Goal: Use online tool/utility: Utilize a website feature to perform a specific function

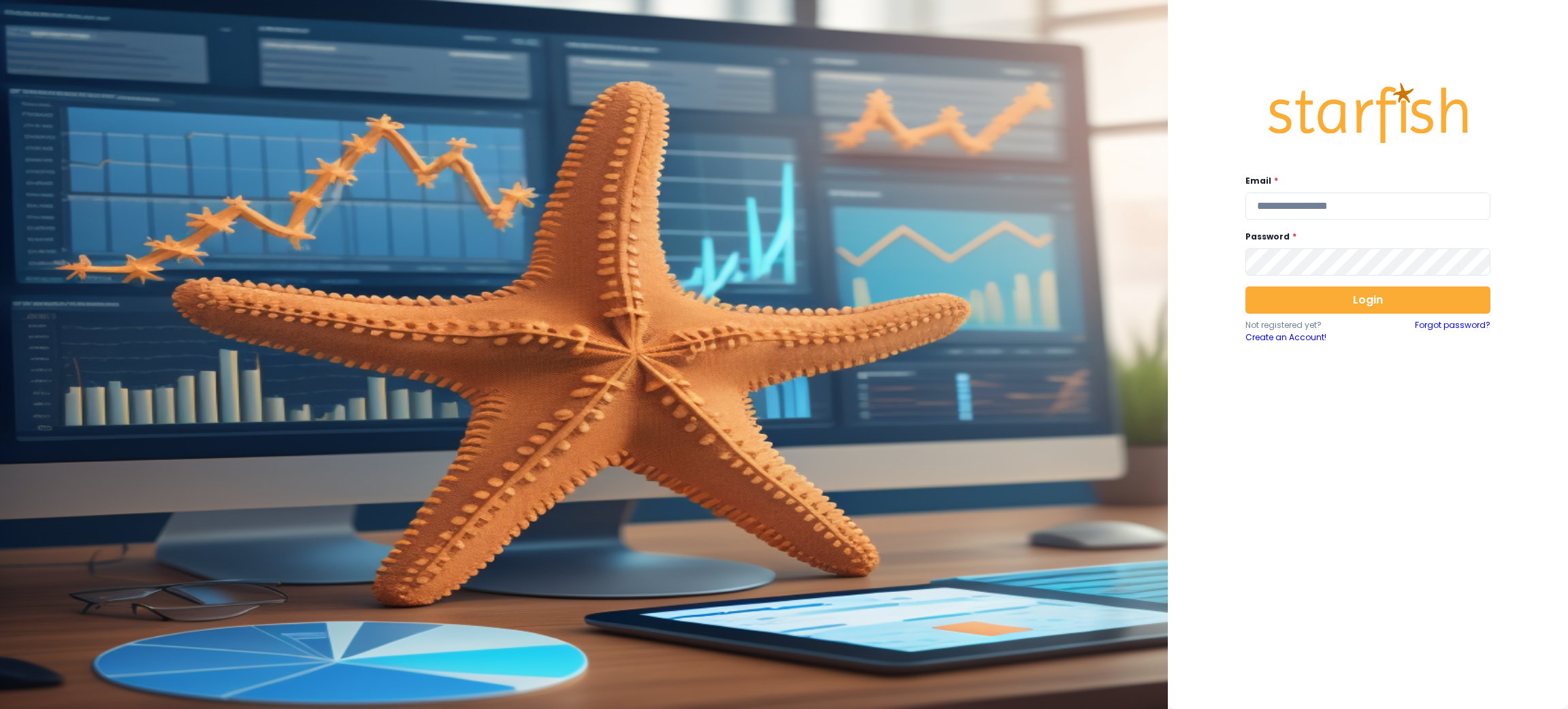
drag, startPoint x: 1361, startPoint y: 198, endPoint x: 1367, endPoint y: 186, distance: 13.4
click at [1361, 199] on input "email" at bounding box center [1368, 206] width 245 height 27
type input "*"
type input "**********"
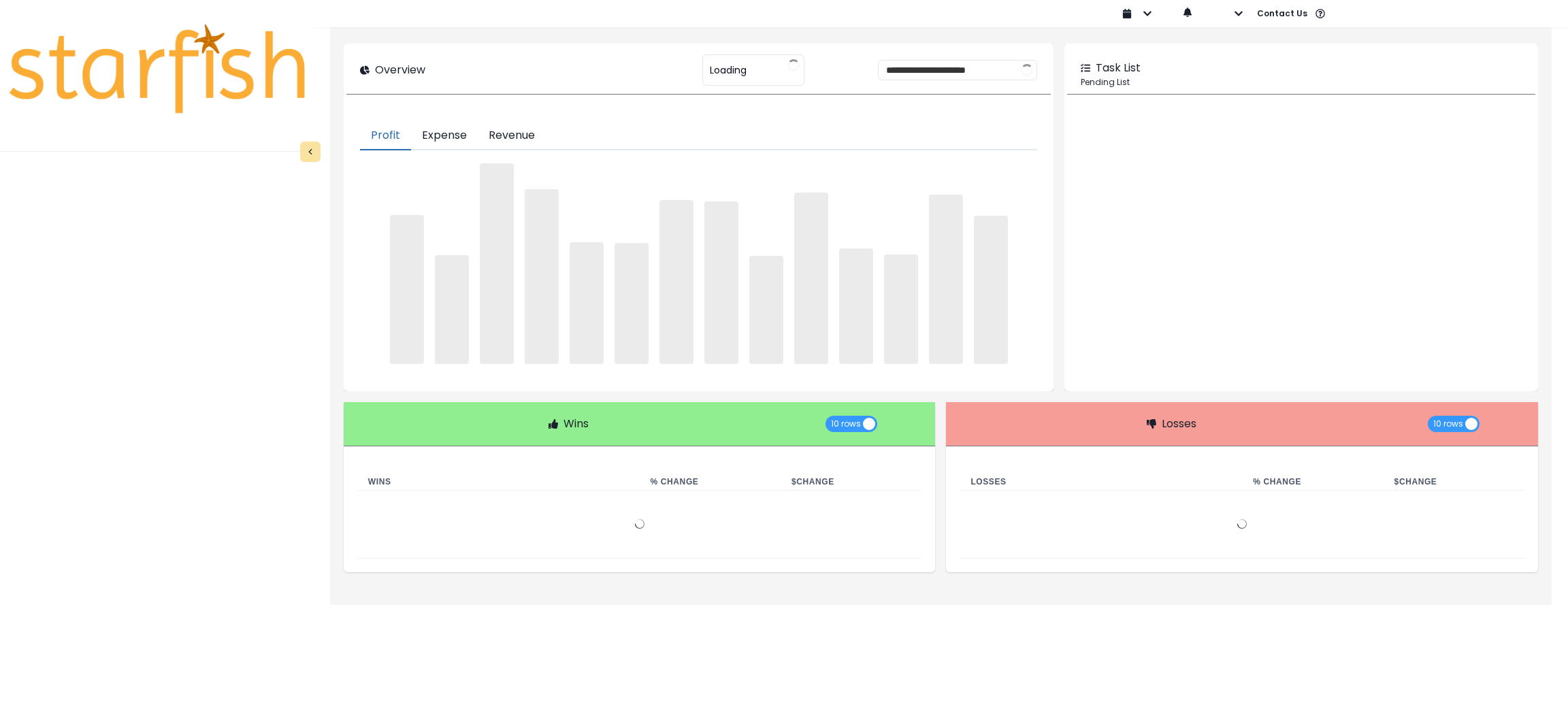
type input "********"
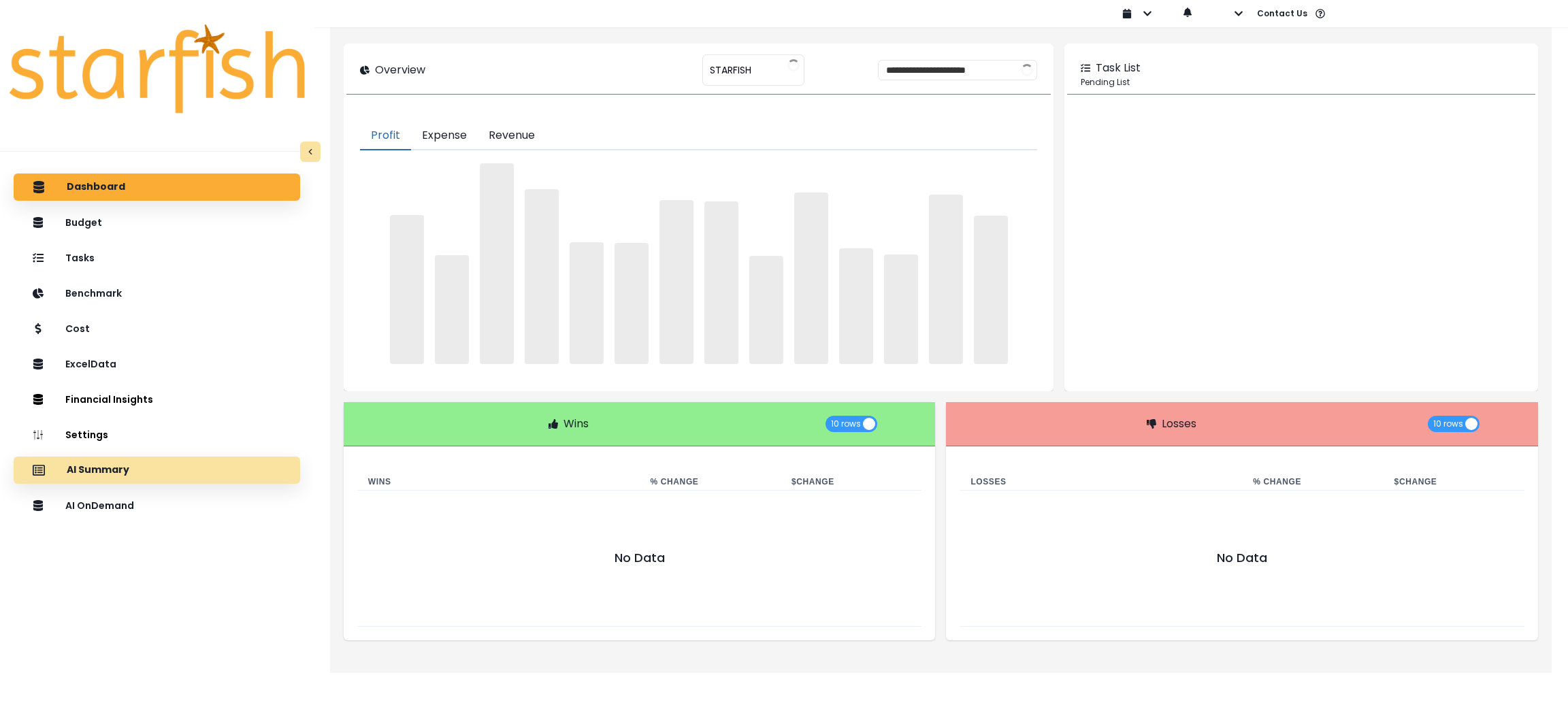
click at [113, 468] on p "AI Summary" at bounding box center [98, 470] width 63 height 13
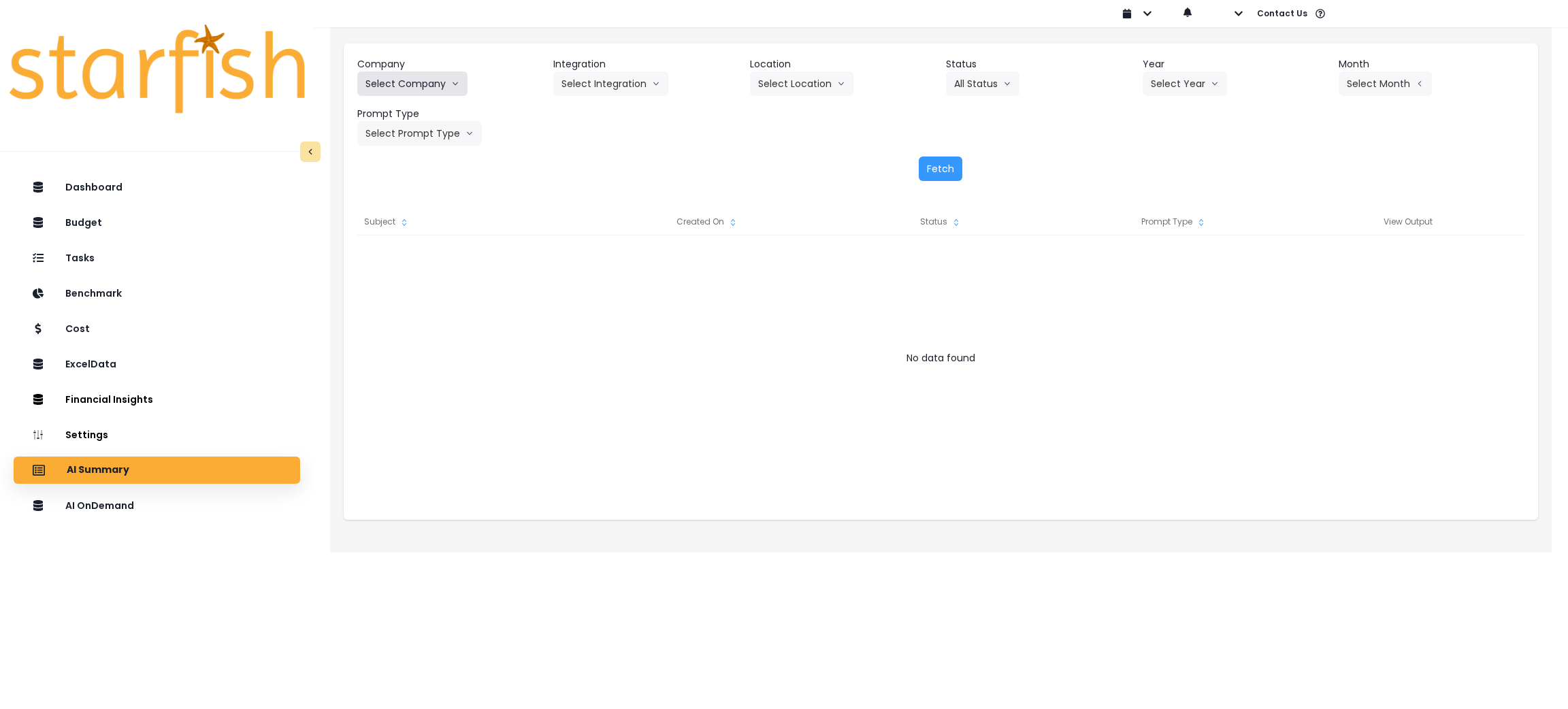
click at [455, 81] on icon "arrow down line" at bounding box center [454, 83] width 8 height 13
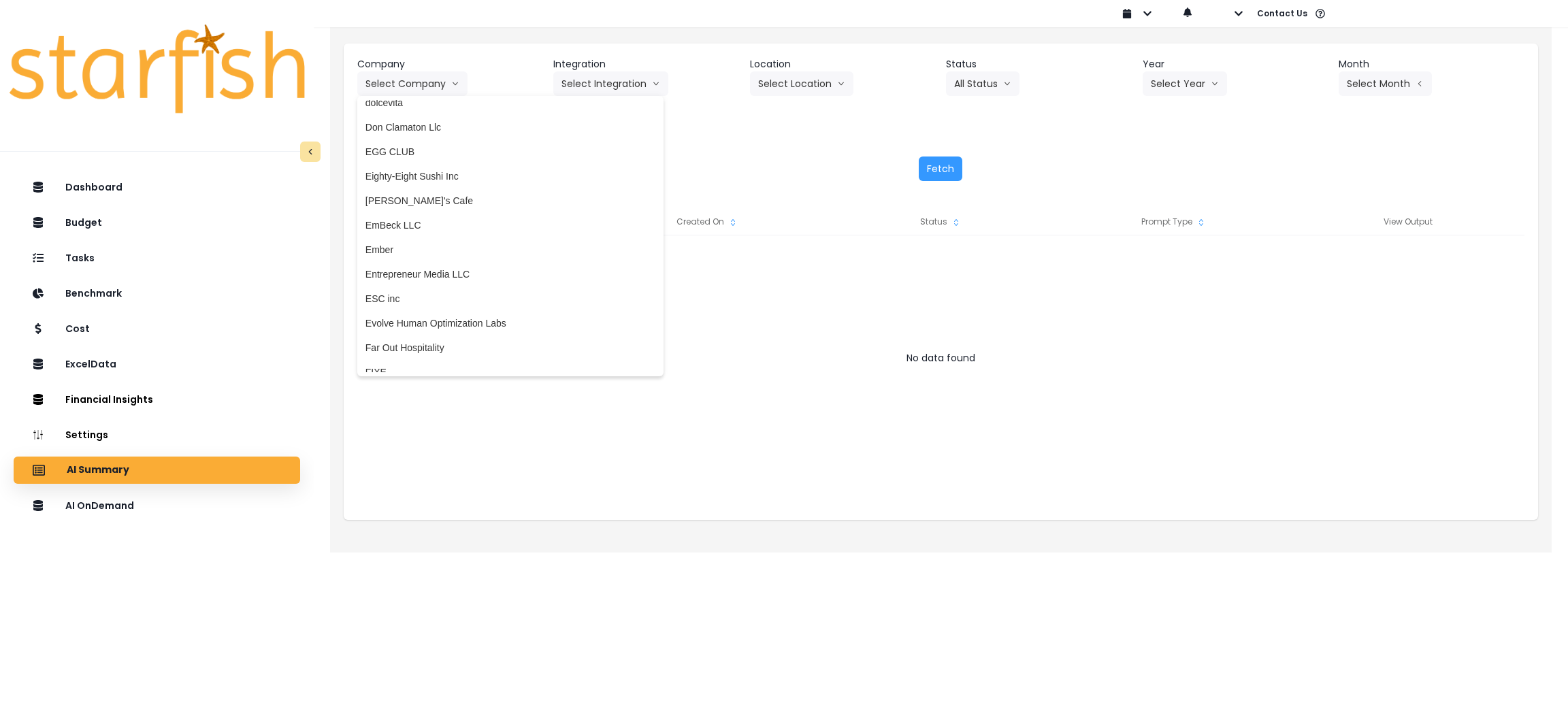
scroll to position [917, 0]
click at [428, 350] on span "Far Out Hospitality" at bounding box center [510, 345] width 290 height 13
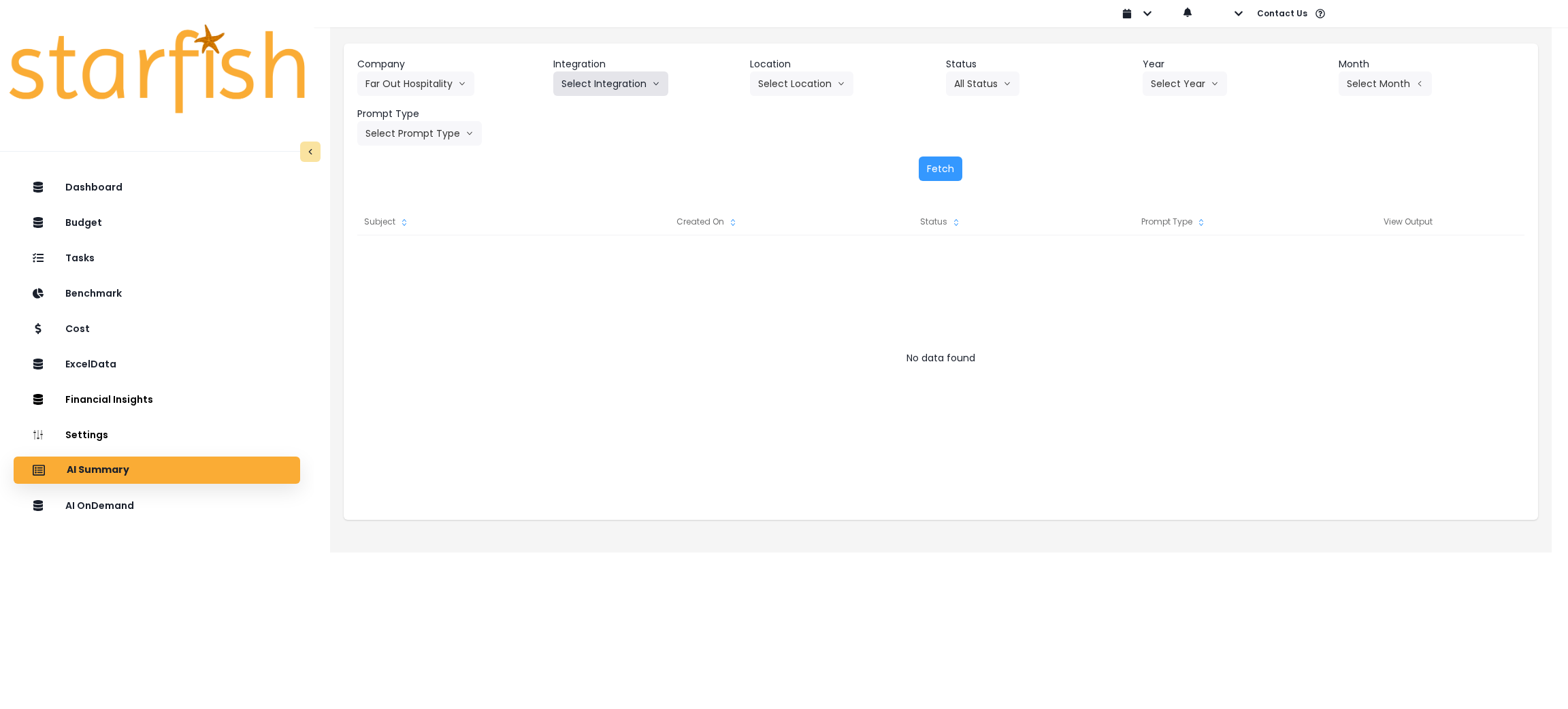
click at [623, 77] on button "Select Integration" at bounding box center [611, 83] width 115 height 24
click at [574, 122] on li "R365" at bounding box center [572, 111] width 39 height 24
click at [1185, 82] on button "Select Year" at bounding box center [1185, 83] width 84 height 24
click at [1165, 150] on li "2025" at bounding box center [1161, 161] width 38 height 24
click at [1381, 81] on button "Select Period" at bounding box center [1385, 83] width 92 height 24
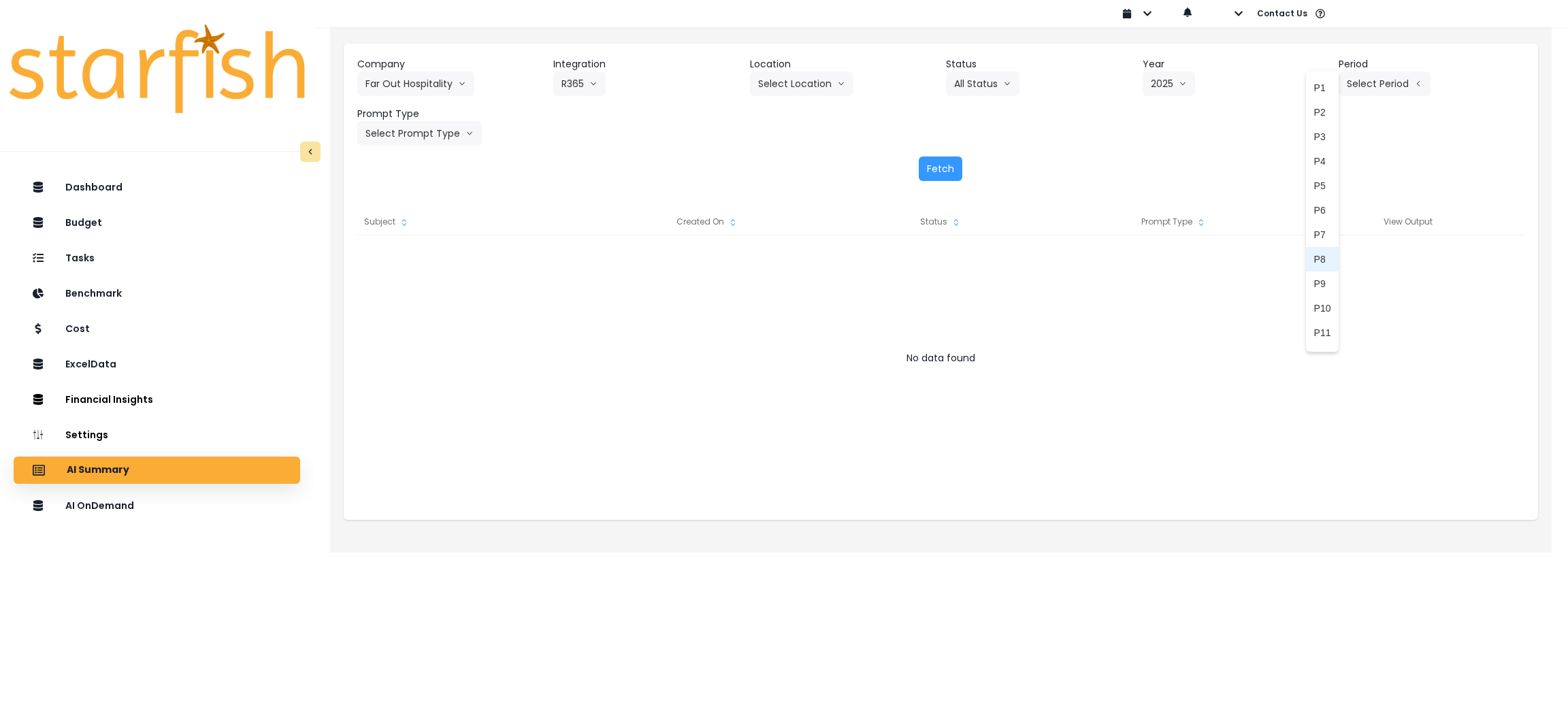
click at [1314, 252] on span "P8" at bounding box center [1322, 258] width 17 height 13
click at [407, 133] on button "Select Prompt Type" at bounding box center [419, 133] width 125 height 24
click at [432, 254] on span "Monthly Summary" at bounding box center [404, 259] width 77 height 13
click at [926, 173] on button "Fetch" at bounding box center [940, 168] width 44 height 24
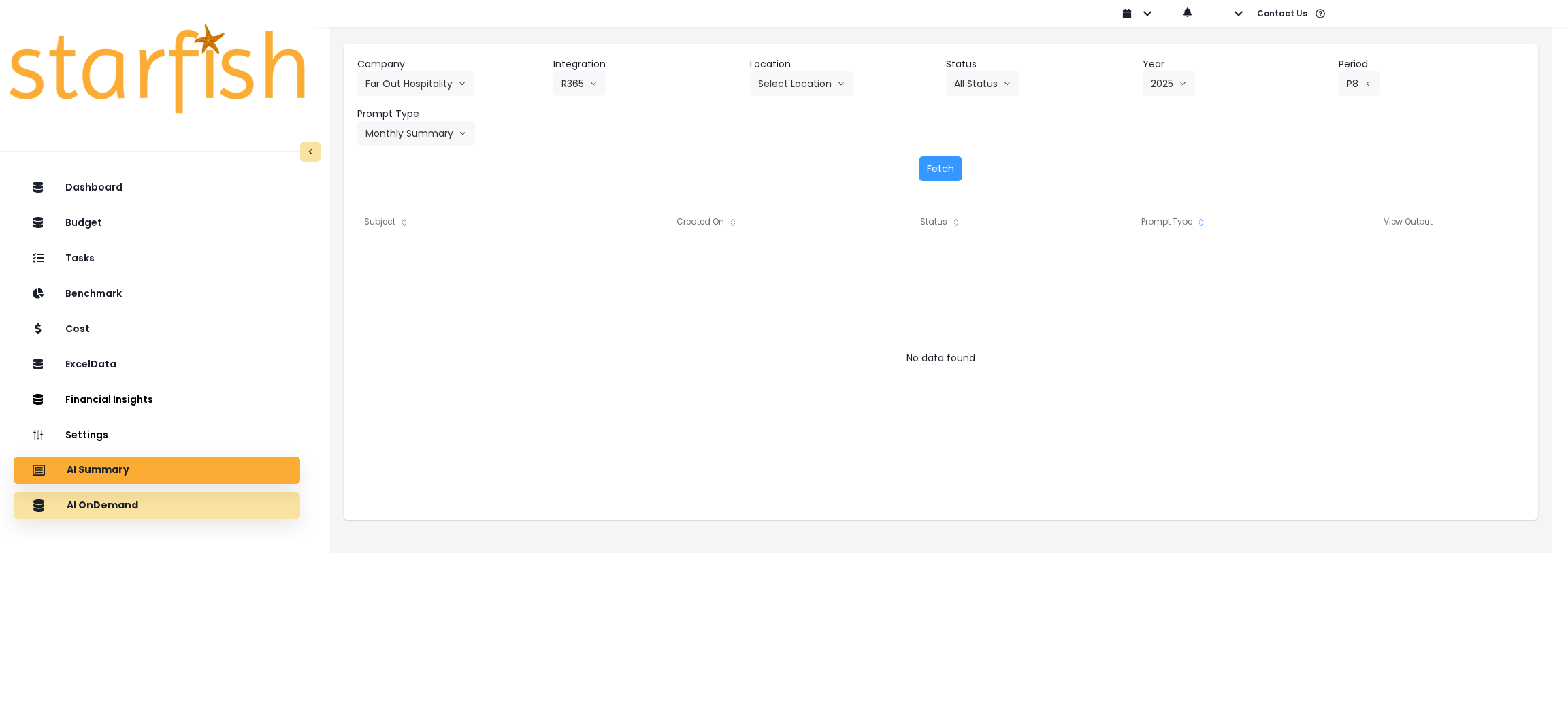
click at [191, 504] on div "AI OnDemand" at bounding box center [156, 505] width 265 height 29
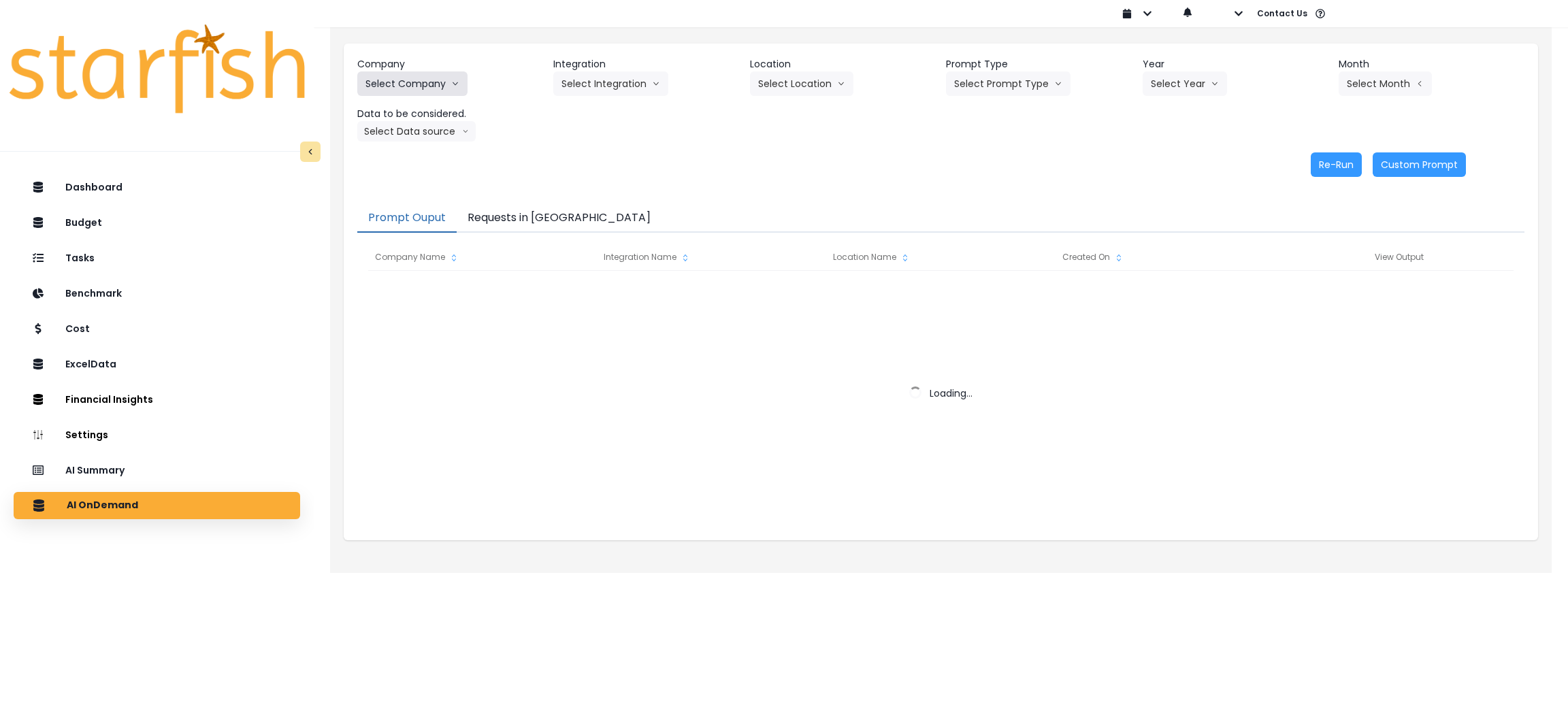
click at [436, 84] on button "Select Company" at bounding box center [412, 83] width 110 height 24
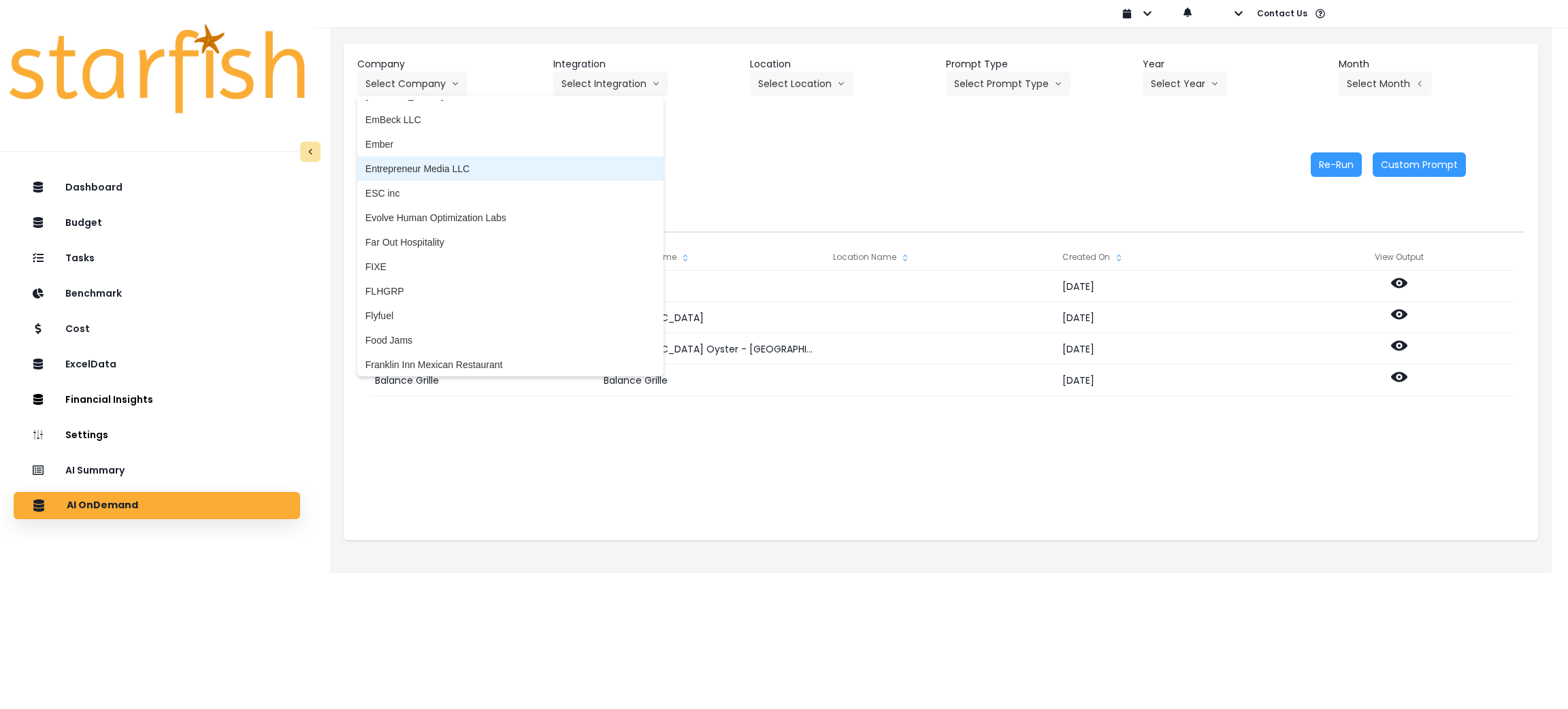
scroll to position [1020, 0]
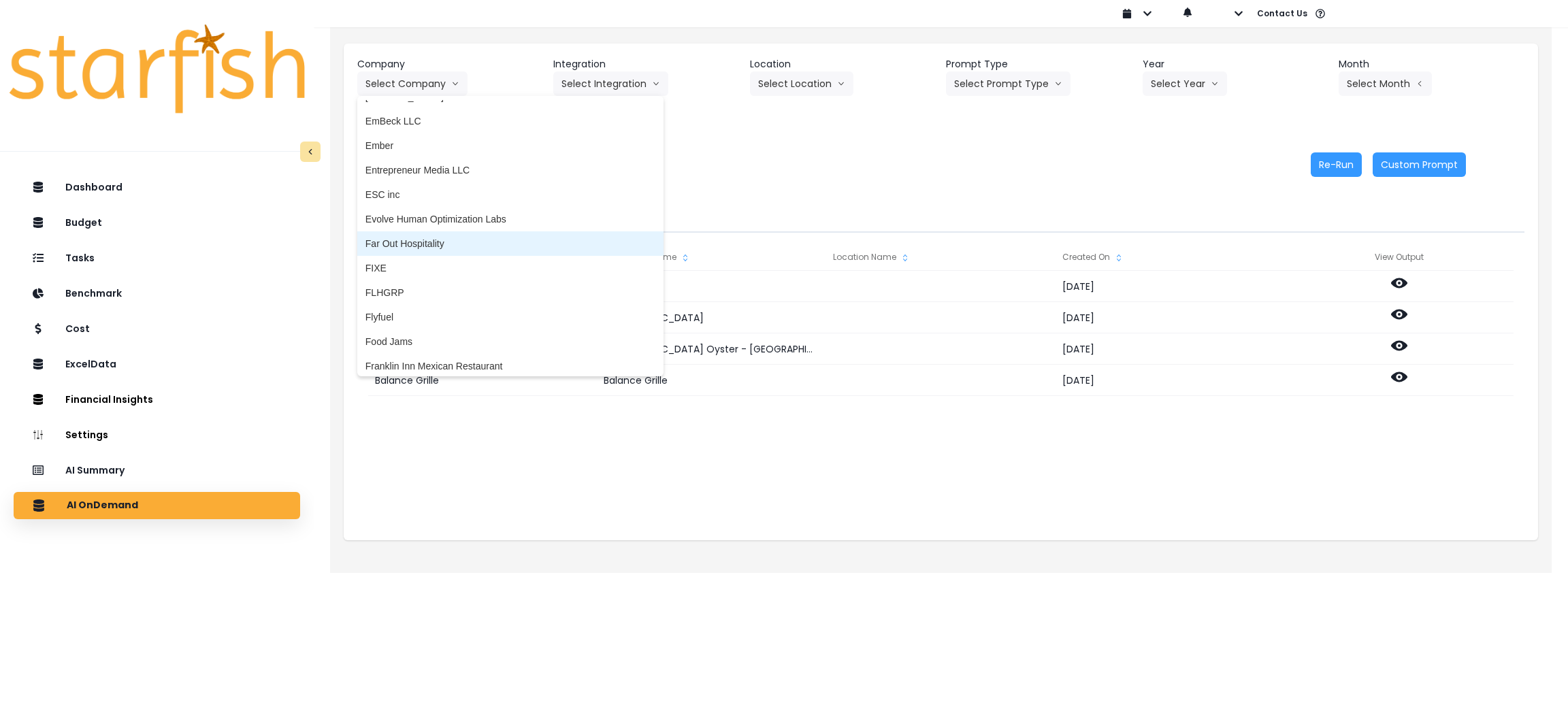
click at [426, 244] on span "Far Out Hospitality" at bounding box center [510, 243] width 290 height 13
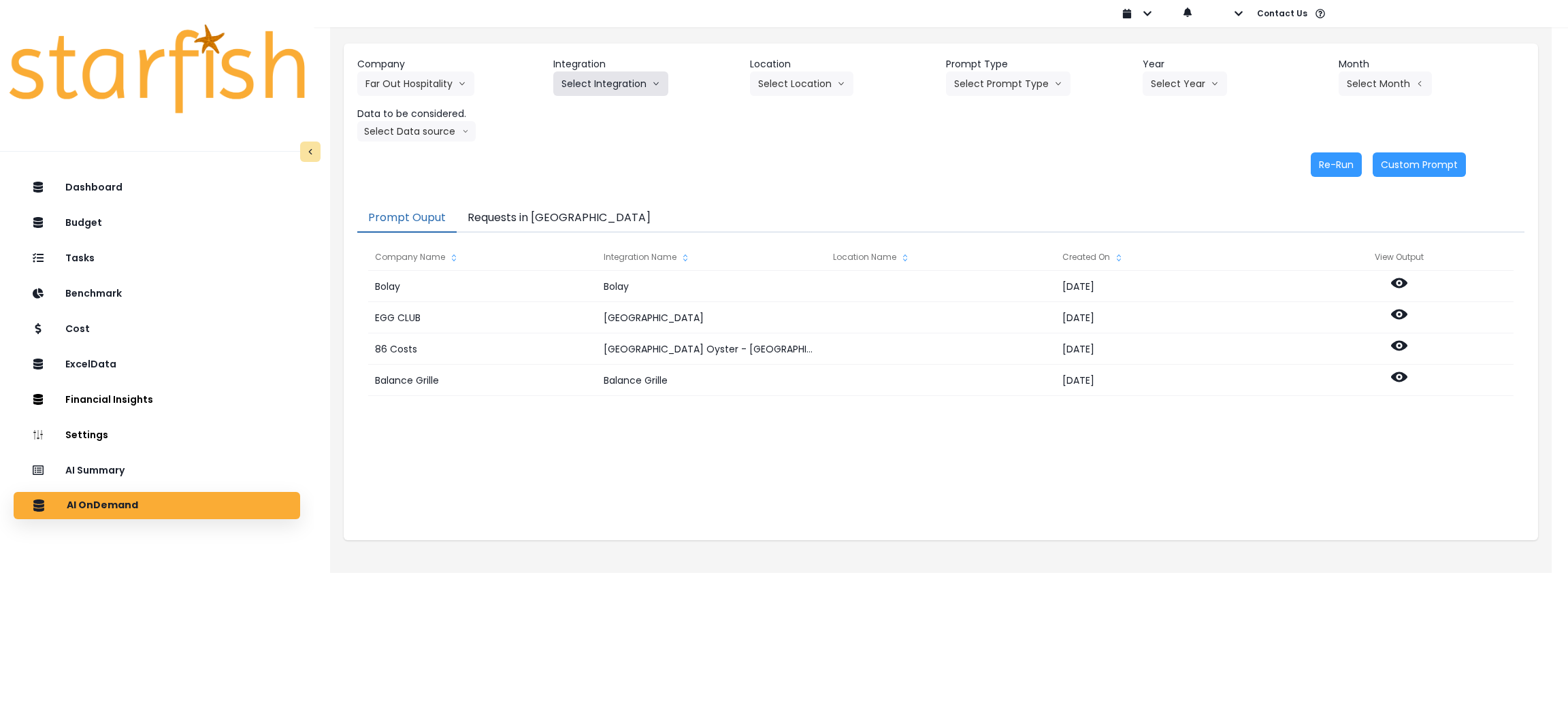
click at [627, 85] on button "Select Integration" at bounding box center [611, 83] width 115 height 24
click at [575, 114] on span "R365" at bounding box center [572, 111] width 22 height 13
click at [1030, 84] on button "Select Prompt Type" at bounding box center [1008, 83] width 125 height 24
click at [982, 179] on span "Monthly Summary" at bounding box center [993, 185] width 77 height 13
click at [1173, 85] on button "Select Year" at bounding box center [1185, 83] width 84 height 24
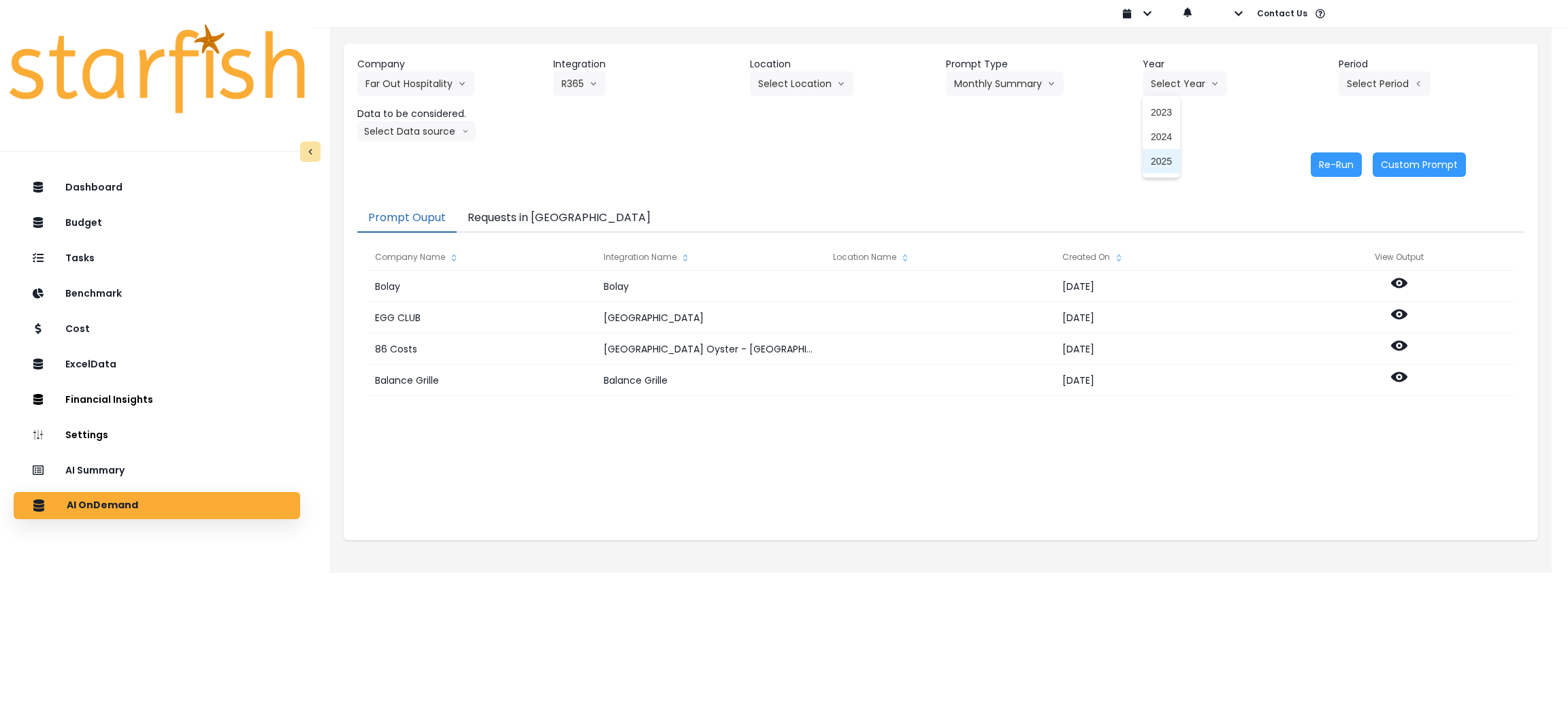
click at [1160, 157] on span "2025" at bounding box center [1161, 161] width 21 height 13
click at [1386, 84] on button "Select Period" at bounding box center [1385, 83] width 92 height 24
click at [1308, 251] on li "P8" at bounding box center [1322, 258] width 33 height 24
click at [405, 134] on button "Select Data source" at bounding box center [417, 131] width 119 height 21
click at [390, 185] on span "Location Analysis" at bounding box center [410, 182] width 91 height 13
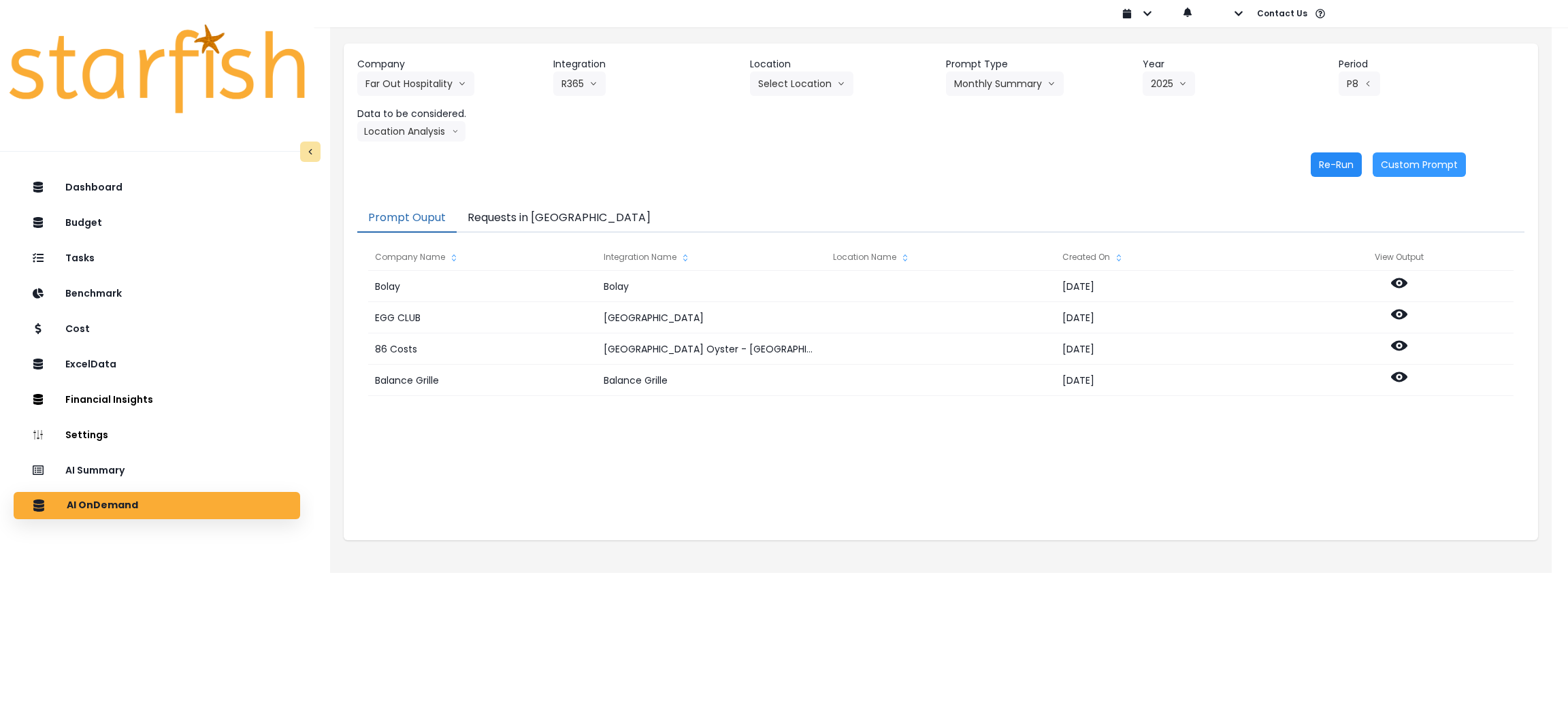
click at [1336, 164] on button "Re-Run" at bounding box center [1336, 164] width 51 height 24
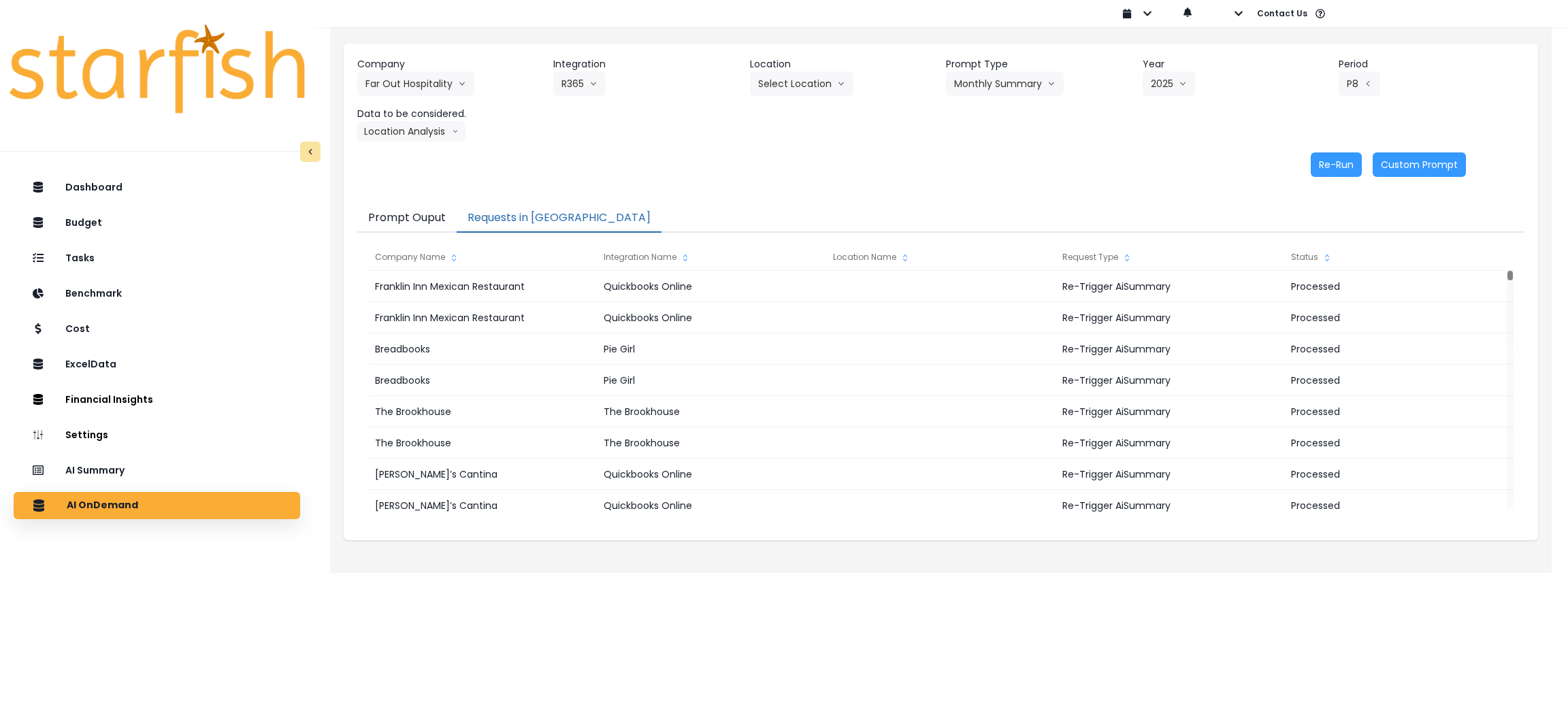
click at [546, 219] on button "Requests in [GEOGRAPHIC_DATA]" at bounding box center [559, 218] width 205 height 29
click at [420, 135] on button "Location Analysis" at bounding box center [411, 131] width 109 height 21
click at [403, 150] on li "Comparison overtime" at bounding box center [410, 157] width 107 height 24
click at [1343, 173] on button "Re-Run" at bounding box center [1336, 164] width 51 height 24
